Goal: Task Accomplishment & Management: Use online tool/utility

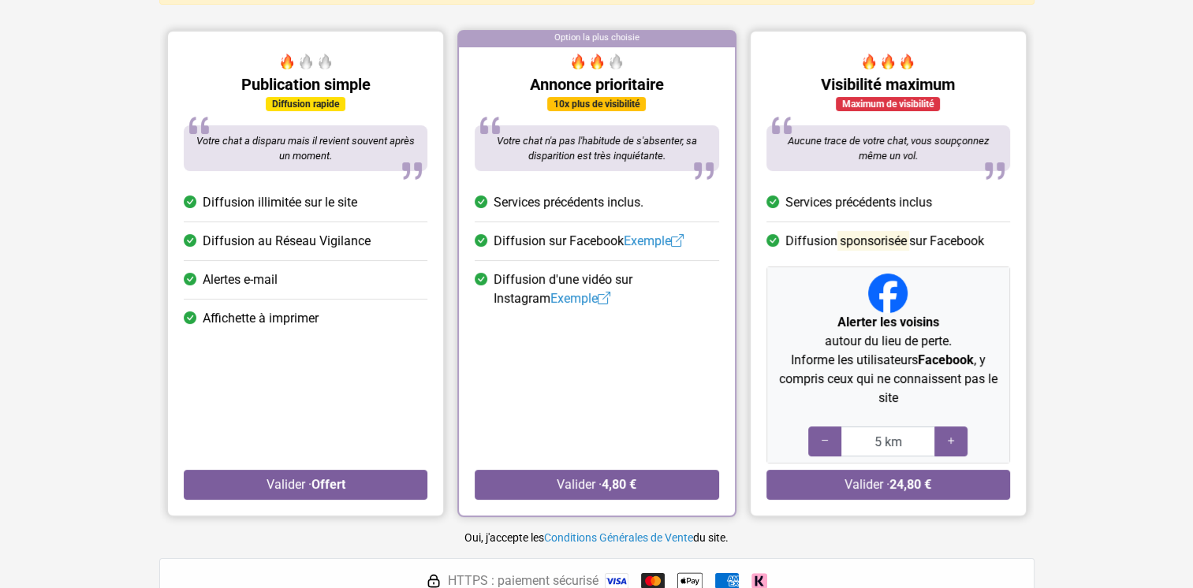
scroll to position [146, 0]
click at [331, 476] on strong "Offert" at bounding box center [328, 483] width 34 height 15
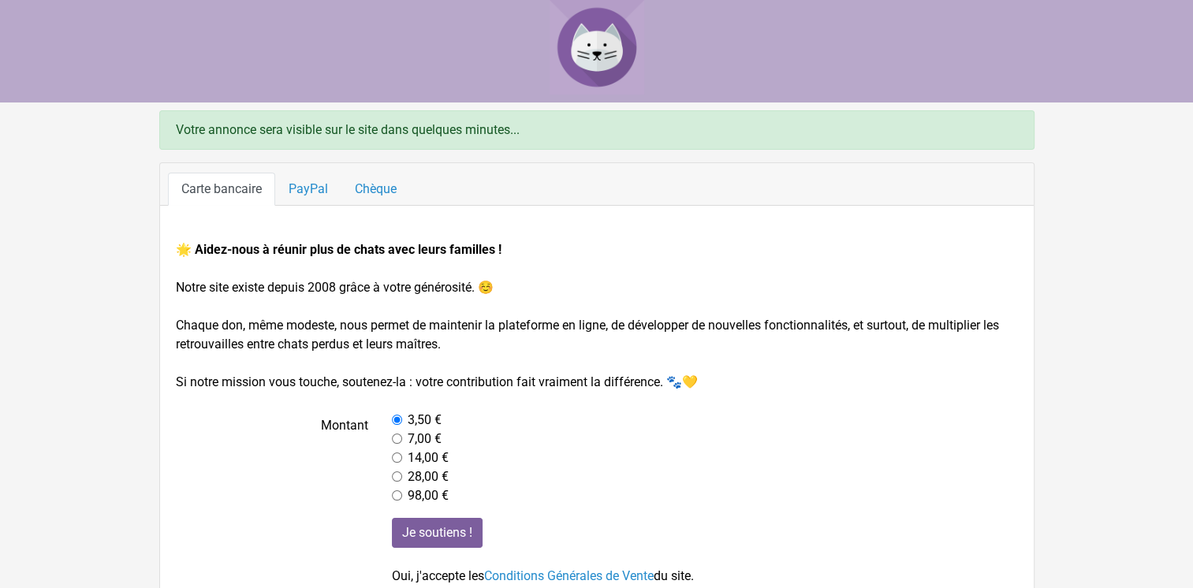
click at [613, 35] on img at bounding box center [597, 47] width 95 height 95
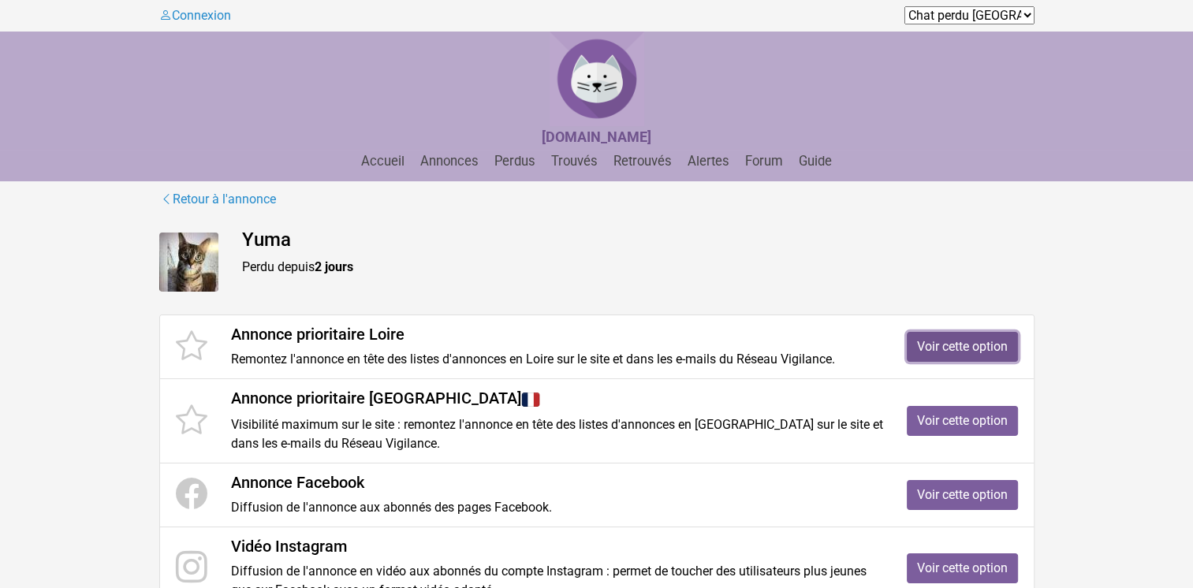
click at [986, 351] on link "Voir cette option" at bounding box center [962, 347] width 111 height 30
